Goal: Information Seeking & Learning: Understand process/instructions

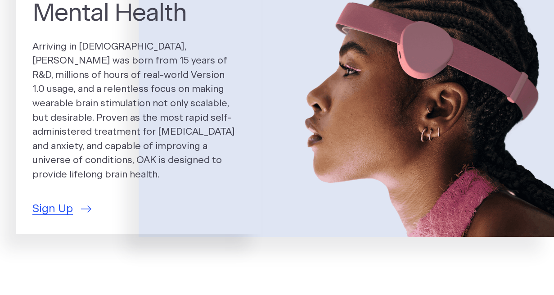
scroll to position [101, 0]
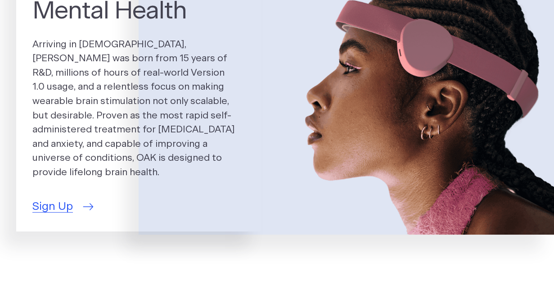
click at [64, 202] on span "Sign Up" at bounding box center [52, 206] width 40 height 17
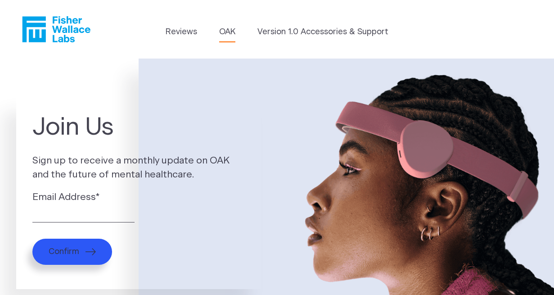
click at [231, 31] on link "OAK" at bounding box center [227, 32] width 16 height 12
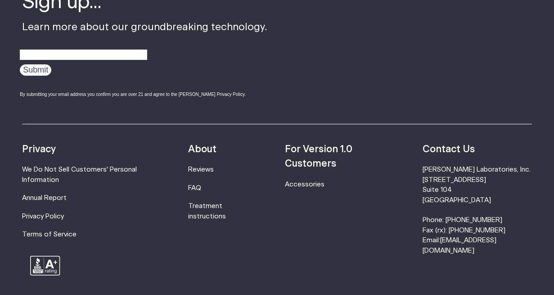
scroll to position [1494, 0]
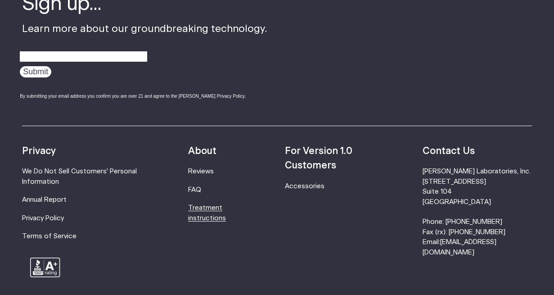
click at [214, 204] on link "Treatment instructions" at bounding box center [207, 212] width 38 height 17
